Goal: Use online tool/utility: Utilize a website feature to perform a specific function

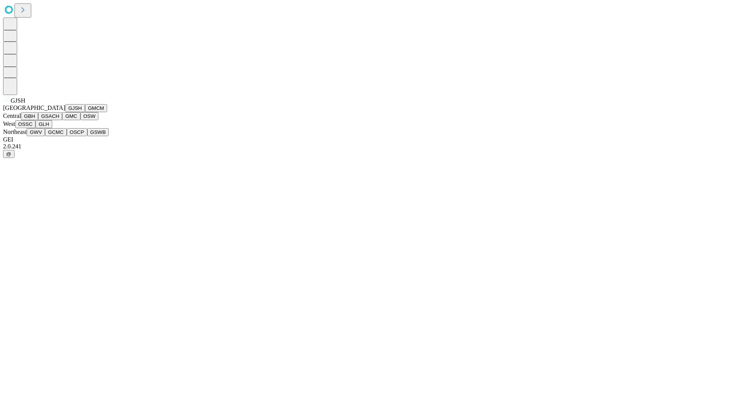
click at [65, 112] on button "GJSH" at bounding box center [75, 108] width 20 height 8
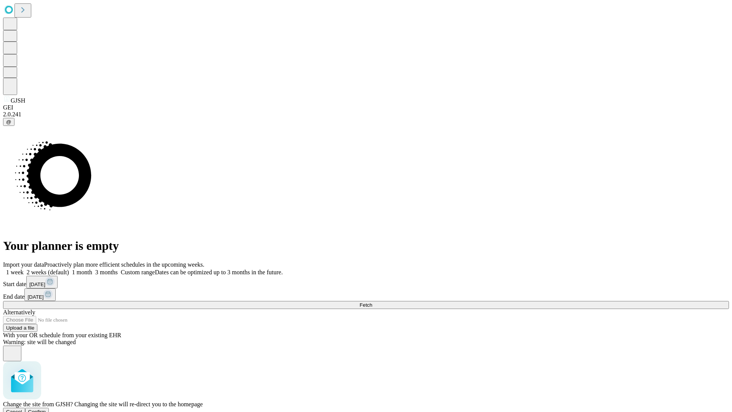
click at [46, 408] on span "Confirm" at bounding box center [37, 411] width 18 height 6
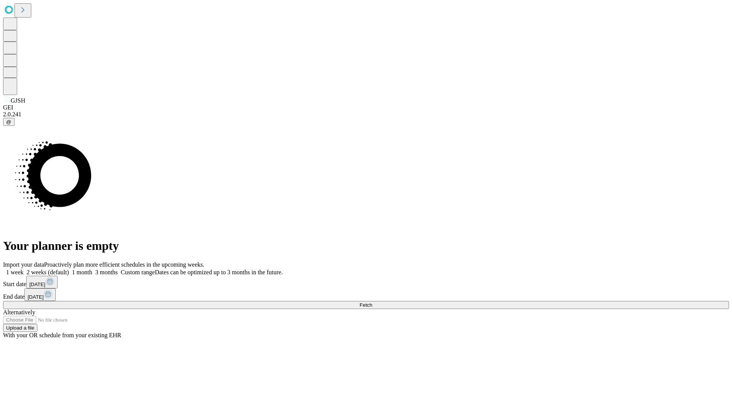
click at [69, 269] on label "2 weeks (default)" at bounding box center [46, 272] width 45 height 6
click at [372, 302] on span "Fetch" at bounding box center [365, 305] width 13 height 6
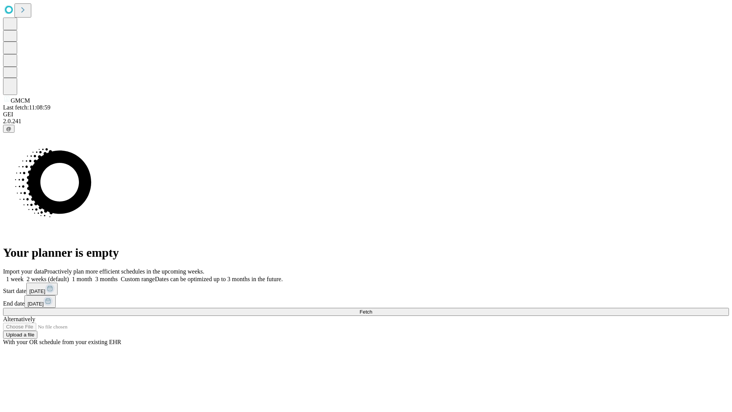
click at [69, 276] on label "2 weeks (default)" at bounding box center [46, 279] width 45 height 6
click at [372, 309] on span "Fetch" at bounding box center [365, 312] width 13 height 6
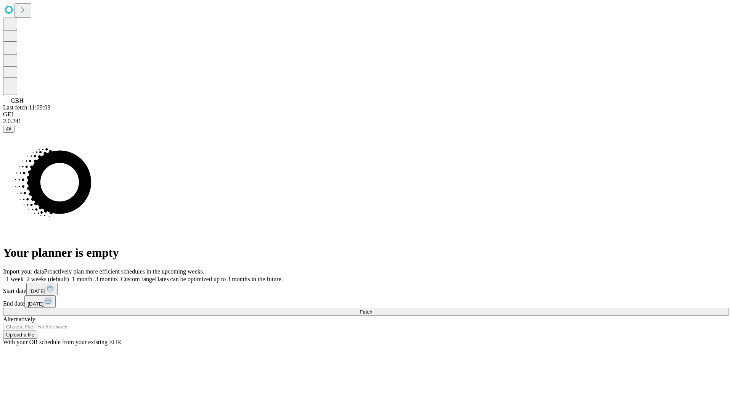
click at [69, 276] on label "2 weeks (default)" at bounding box center [46, 279] width 45 height 6
click at [372, 309] on span "Fetch" at bounding box center [365, 312] width 13 height 6
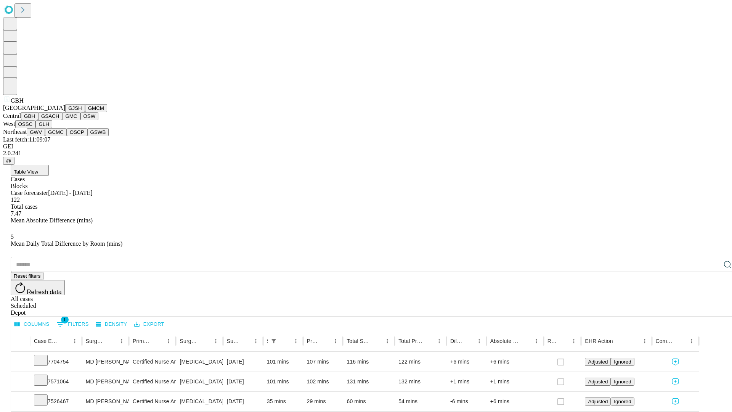
click at [59, 120] on button "GSACH" at bounding box center [50, 116] width 24 height 8
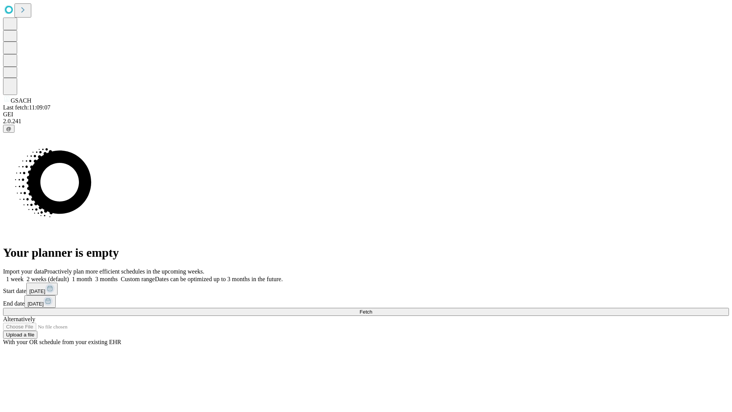
click at [372, 309] on span "Fetch" at bounding box center [365, 312] width 13 height 6
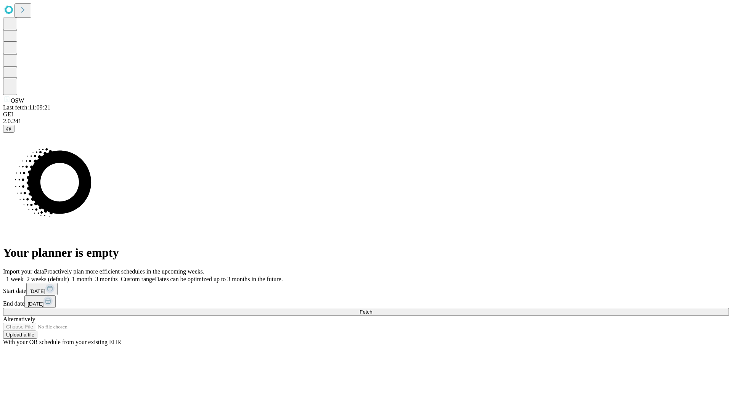
click at [69, 276] on label "2 weeks (default)" at bounding box center [46, 279] width 45 height 6
click at [372, 309] on span "Fetch" at bounding box center [365, 312] width 13 height 6
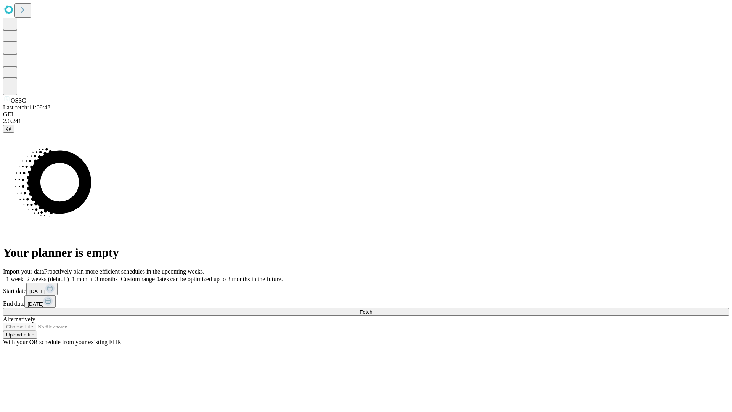
click at [69, 276] on label "2 weeks (default)" at bounding box center [46, 279] width 45 height 6
click at [372, 309] on span "Fetch" at bounding box center [365, 312] width 13 height 6
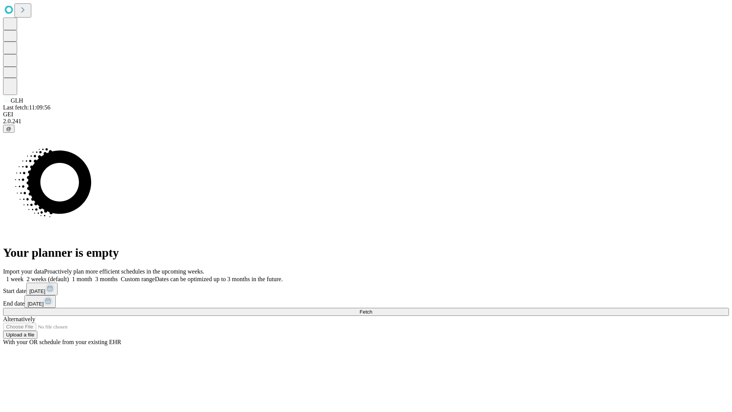
click at [372, 309] on span "Fetch" at bounding box center [365, 312] width 13 height 6
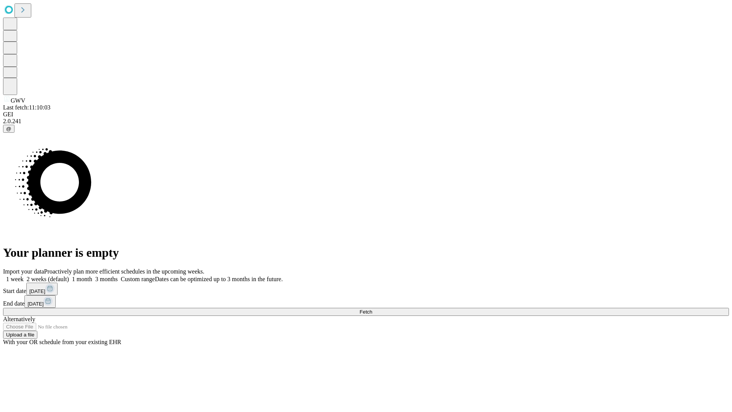
click at [69, 276] on label "2 weeks (default)" at bounding box center [46, 279] width 45 height 6
click at [372, 309] on span "Fetch" at bounding box center [365, 312] width 13 height 6
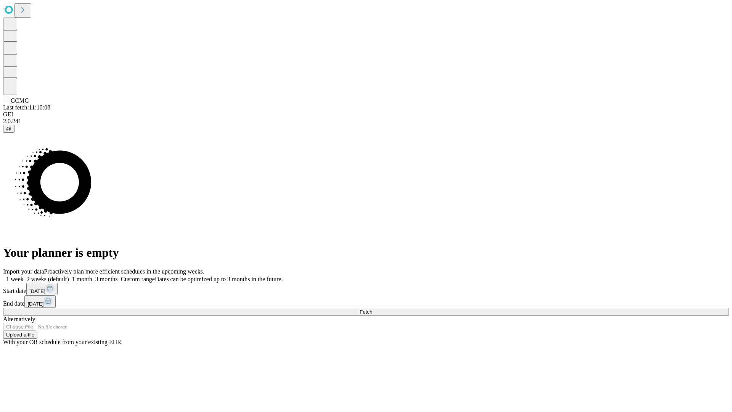
click at [69, 276] on label "2 weeks (default)" at bounding box center [46, 279] width 45 height 6
click at [372, 309] on span "Fetch" at bounding box center [365, 312] width 13 height 6
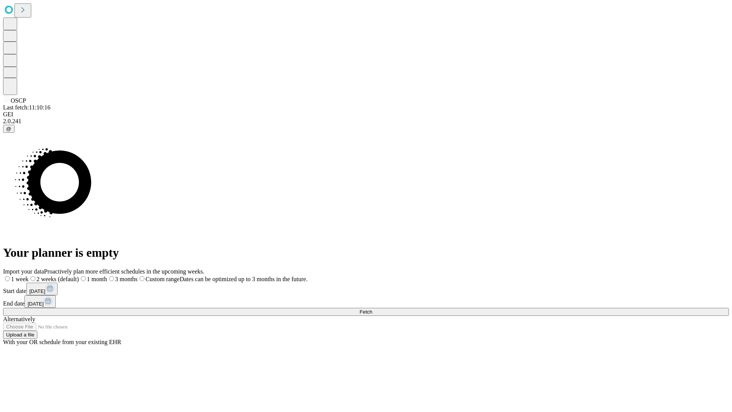
click at [79, 276] on label "2 weeks (default)" at bounding box center [54, 279] width 50 height 6
click at [372, 309] on span "Fetch" at bounding box center [365, 312] width 13 height 6
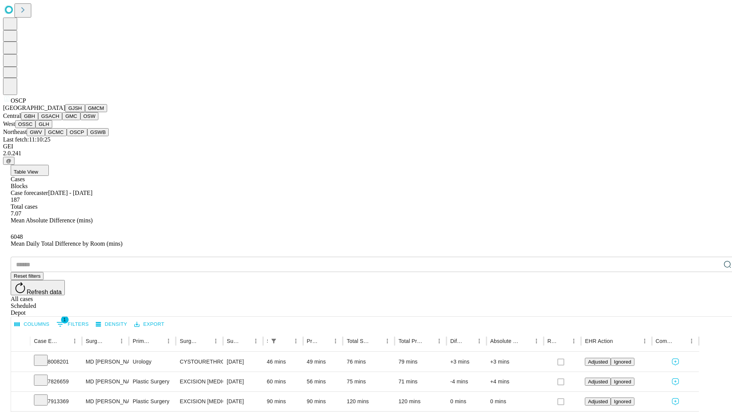
click at [87, 136] on button "GSWB" at bounding box center [98, 132] width 22 height 8
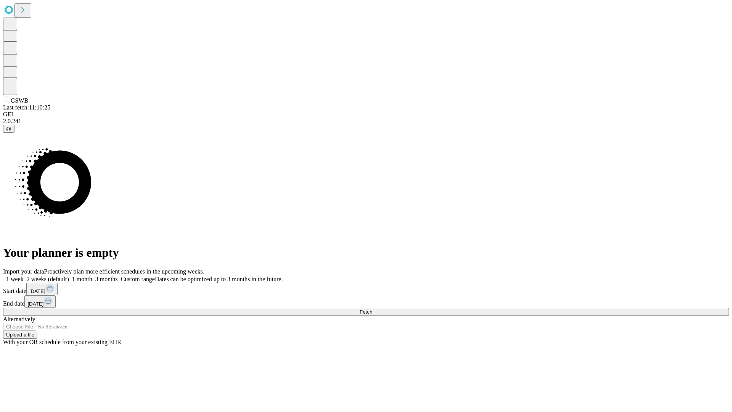
click at [69, 276] on label "2 weeks (default)" at bounding box center [46, 279] width 45 height 6
click at [372, 309] on span "Fetch" at bounding box center [365, 312] width 13 height 6
